Goal: Information Seeking & Learning: Learn about a topic

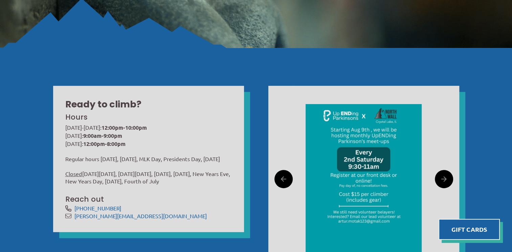
scroll to position [169, 0]
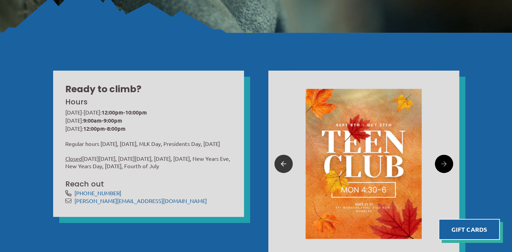
click at [284, 166] on icon at bounding box center [283, 164] width 5 height 10
click at [282, 166] on icon at bounding box center [283, 164] width 5 height 10
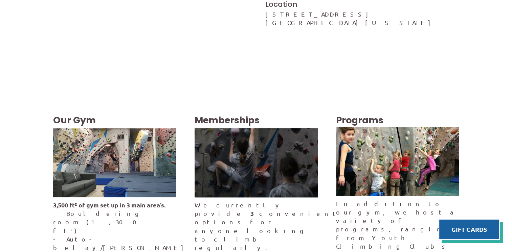
scroll to position [1150, 0]
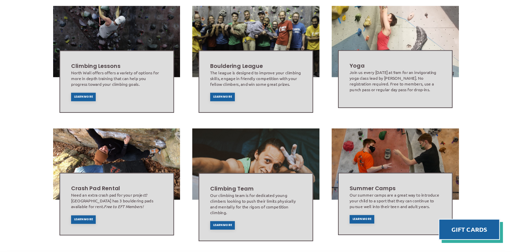
scroll to position [372, 0]
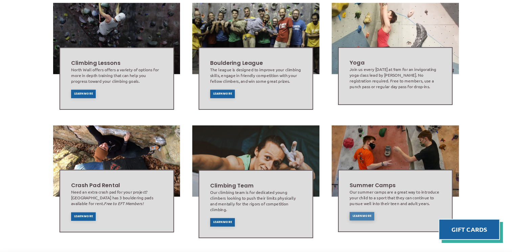
click at [365, 215] on span "Learn More" at bounding box center [362, 216] width 19 height 3
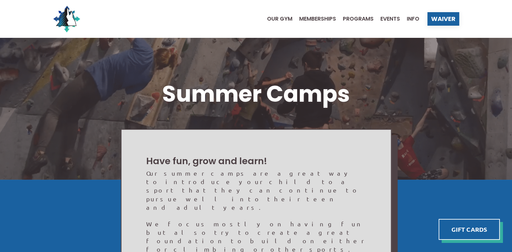
click at [357, 22] on ul "Our Gym Memberships Programs Events Info" at bounding box center [339, 18] width 159 height 27
click at [360, 18] on span "Programs" at bounding box center [358, 18] width 31 height 5
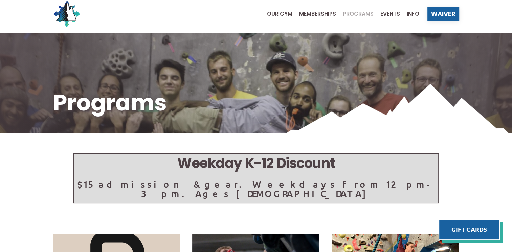
scroll to position [135, 0]
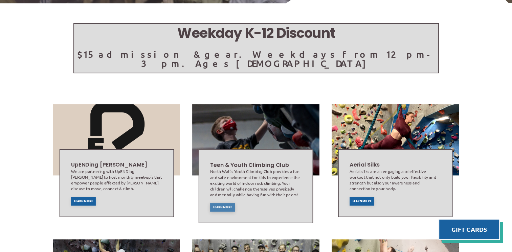
click at [217, 206] on span "Learn More" at bounding box center [222, 207] width 19 height 3
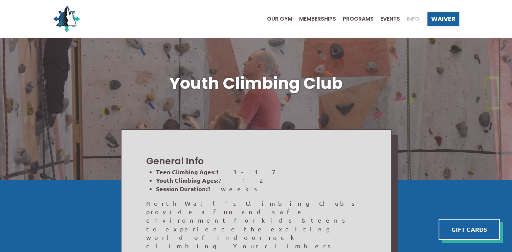
click at [413, 19] on span "Info" at bounding box center [413, 18] width 13 height 5
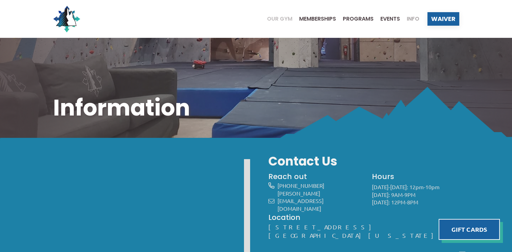
click at [268, 16] on span "Our Gym" at bounding box center [279, 18] width 25 height 5
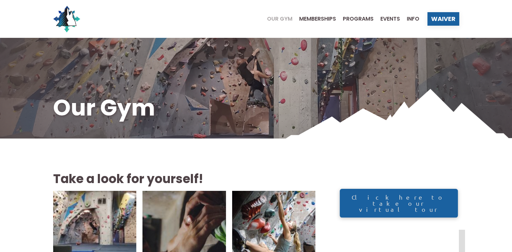
click at [317, 17] on span "Memberships" at bounding box center [317, 18] width 37 height 5
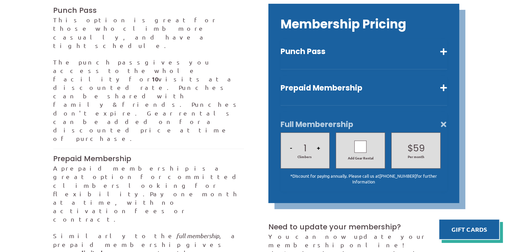
scroll to position [186, 0]
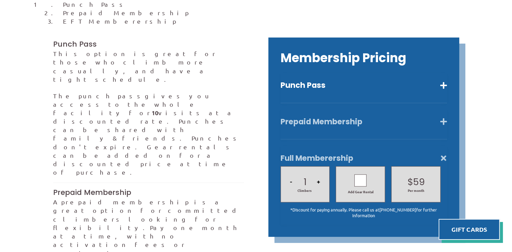
click at [445, 117] on button "Prepaid Membership" at bounding box center [364, 122] width 166 height 10
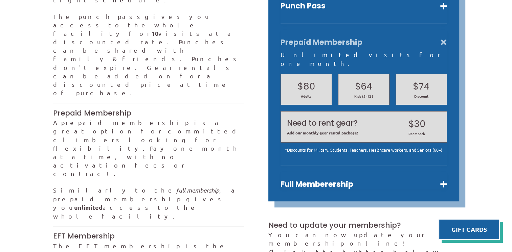
scroll to position [287, 0]
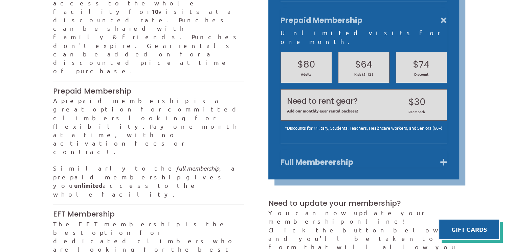
click at [444, 158] on button "Full Memberership" at bounding box center [364, 163] width 166 height 10
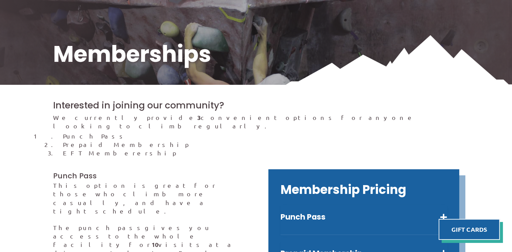
scroll to position [0, 0]
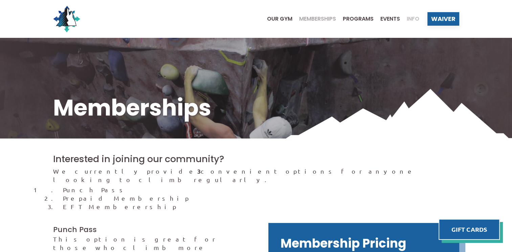
click at [407, 17] on span "Info" at bounding box center [413, 18] width 13 height 5
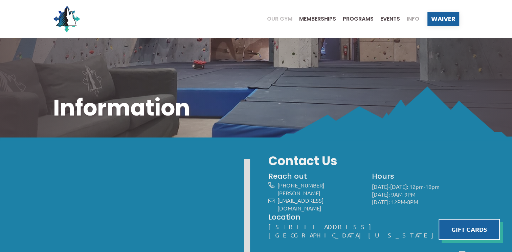
click at [283, 21] on span "Our Gym" at bounding box center [279, 18] width 25 height 5
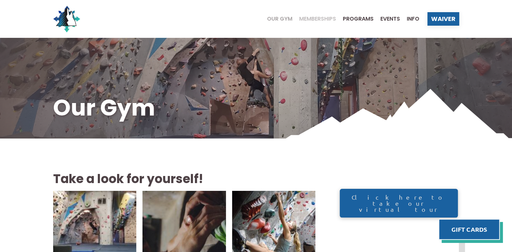
click at [322, 19] on span "Memberships" at bounding box center [317, 18] width 37 height 5
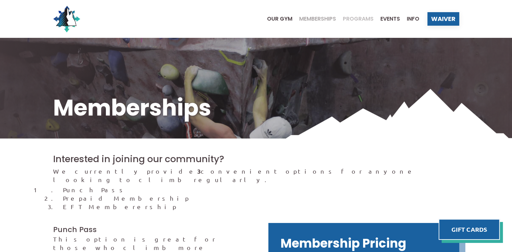
click at [355, 18] on span "Programs" at bounding box center [358, 18] width 31 height 5
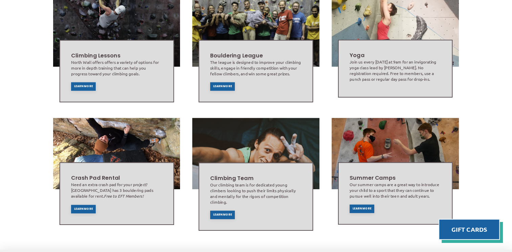
scroll to position [463, 0]
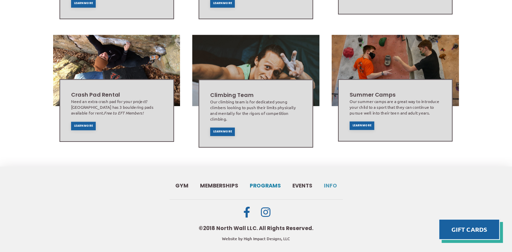
click at [330, 183] on span "Info" at bounding box center [330, 185] width 13 height 5
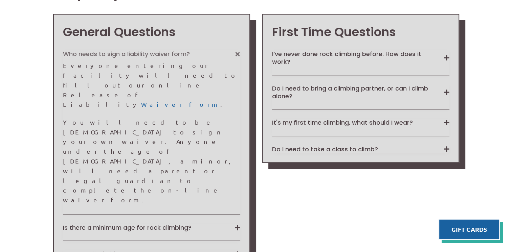
scroll to position [541, 0]
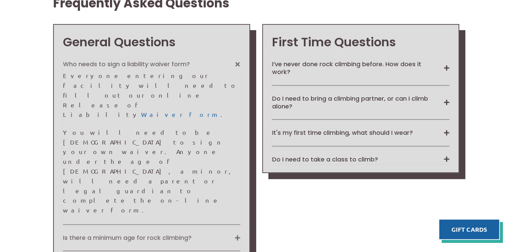
click at [240, 234] on button "Is there a minimum age for rock climbing?" at bounding box center [151, 238] width 177 height 8
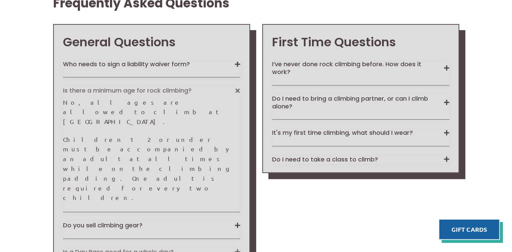
click at [240, 248] on button "Is a Day Pass good for a whole day?" at bounding box center [151, 252] width 177 height 8
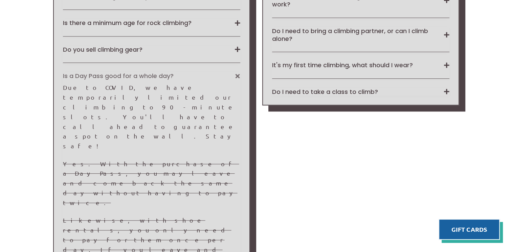
scroll to position [643, 0]
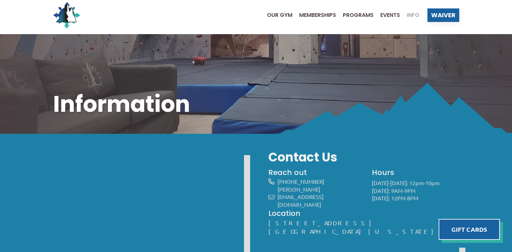
scroll to position [0, 0]
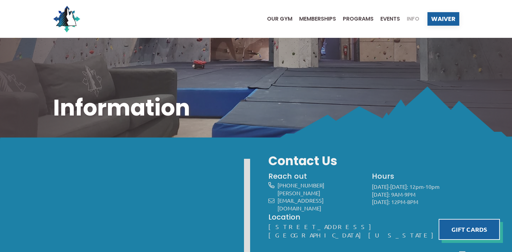
click at [440, 93] on img at bounding box center [256, 114] width 512 height 54
